Goal: Navigation & Orientation: Go to known website

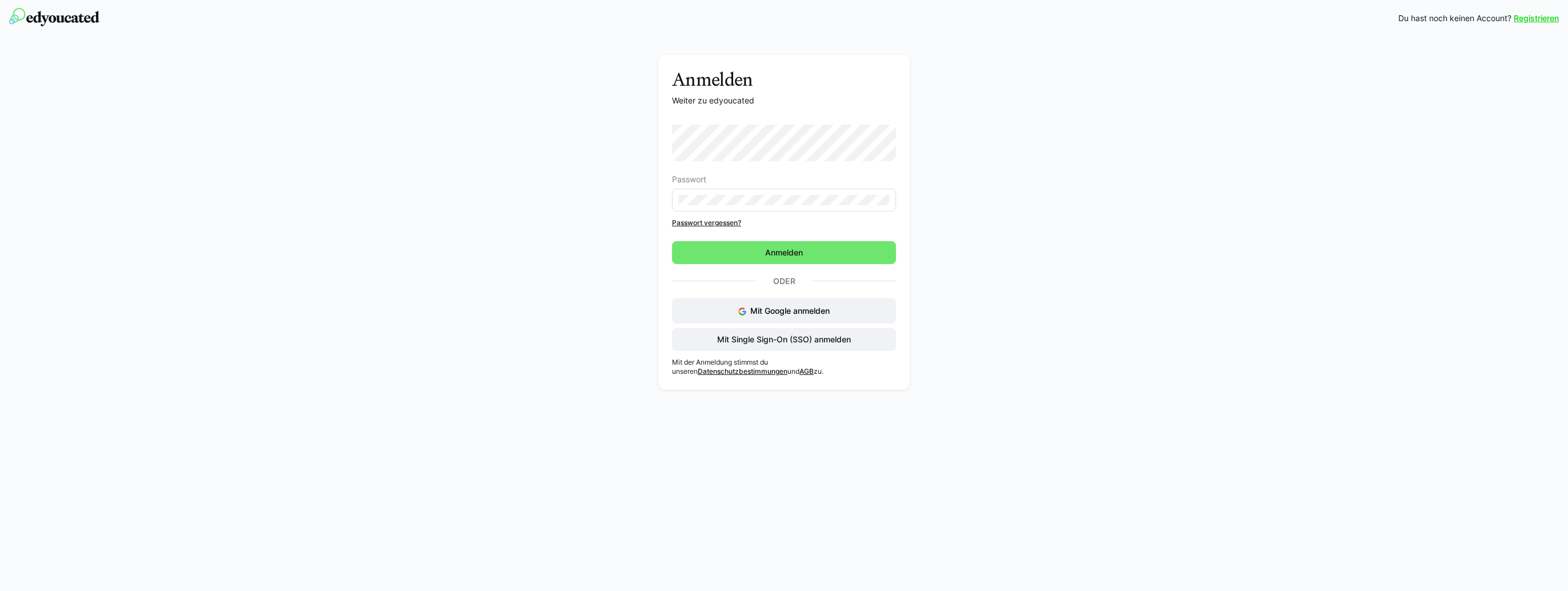
click at [715, 192] on eds-input at bounding box center [784, 200] width 224 height 23
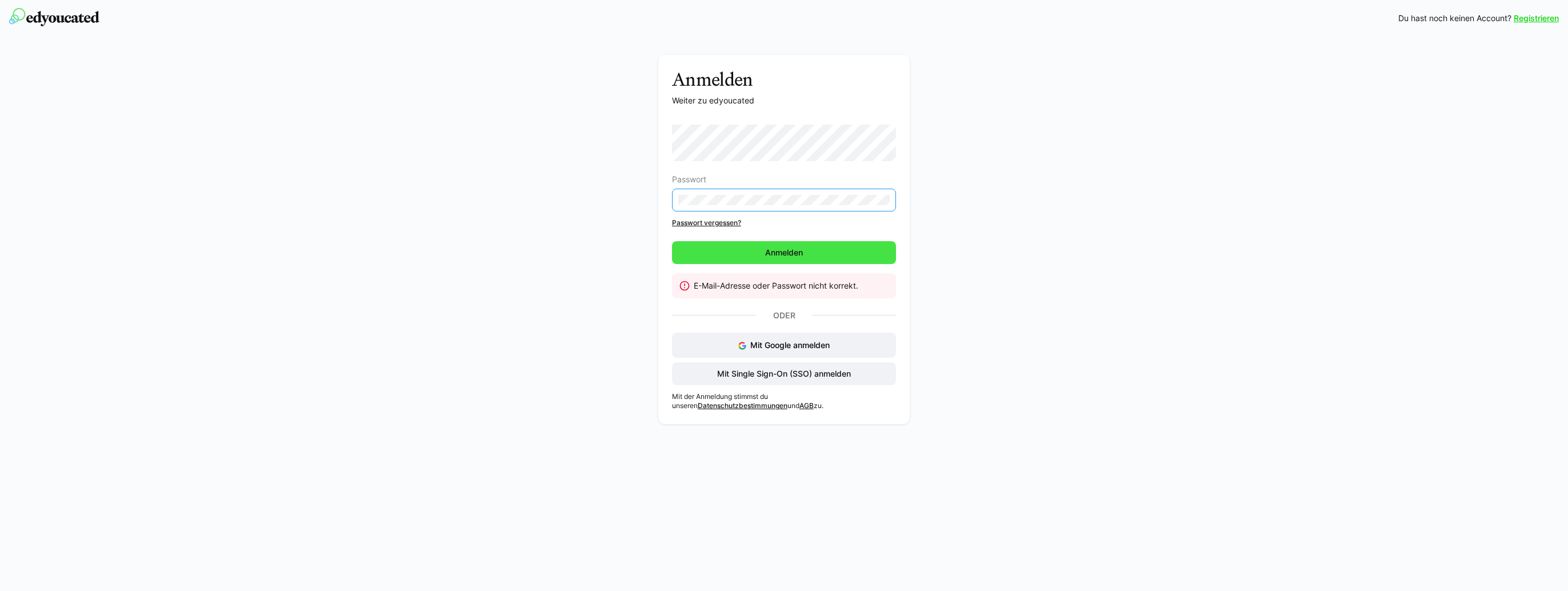
click at [778, 257] on span "Anmelden" at bounding box center [784, 253] width 41 height 12
click at [631, 195] on div "Anmelden Weiter zu edyoucated Passwort Passwort vergessen? [GEOGRAPHIC_DATA] E-…" at bounding box center [784, 242] width 644 height 375
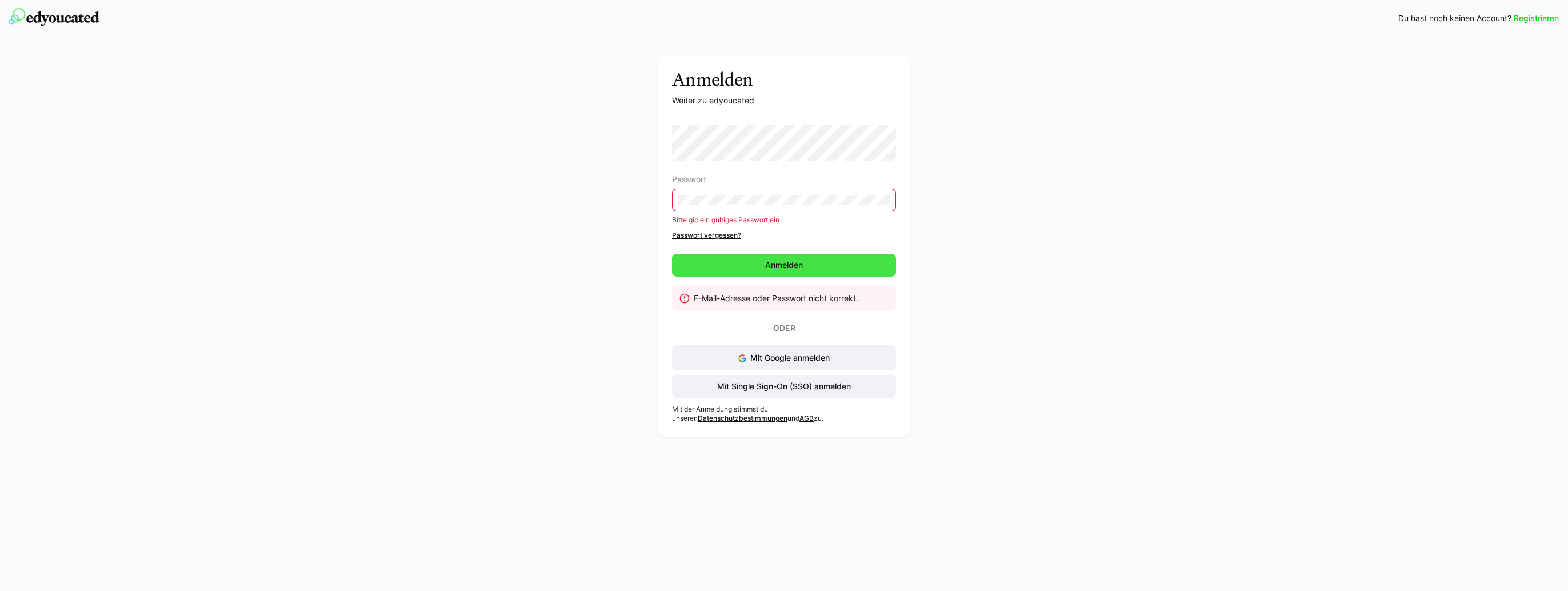
click at [768, 262] on span "Anmelden" at bounding box center [784, 265] width 41 height 12
click at [788, 387] on span "Mit Single Sign-On (SSO) anmelden" at bounding box center [783, 386] width 137 height 12
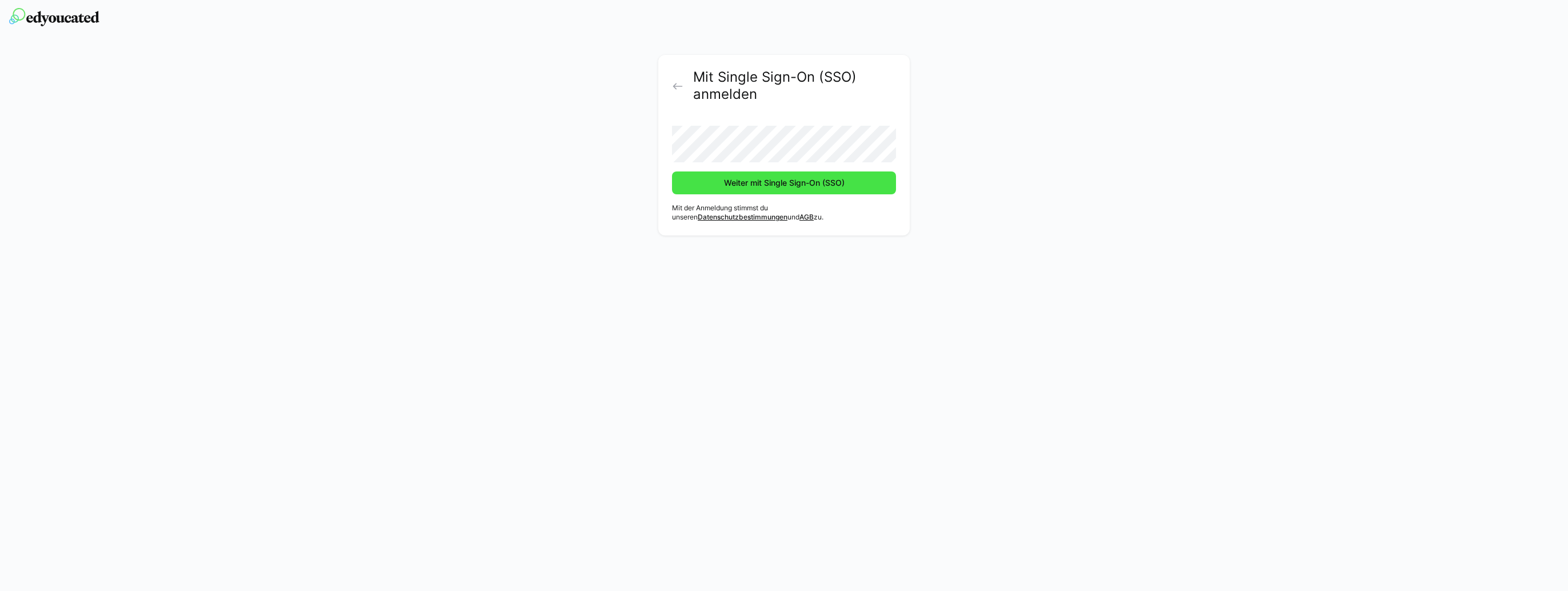
click at [751, 183] on span "Weiter mit Single Sign-On (SSO)" at bounding box center [785, 183] width 124 height 12
